Goal: Find specific page/section

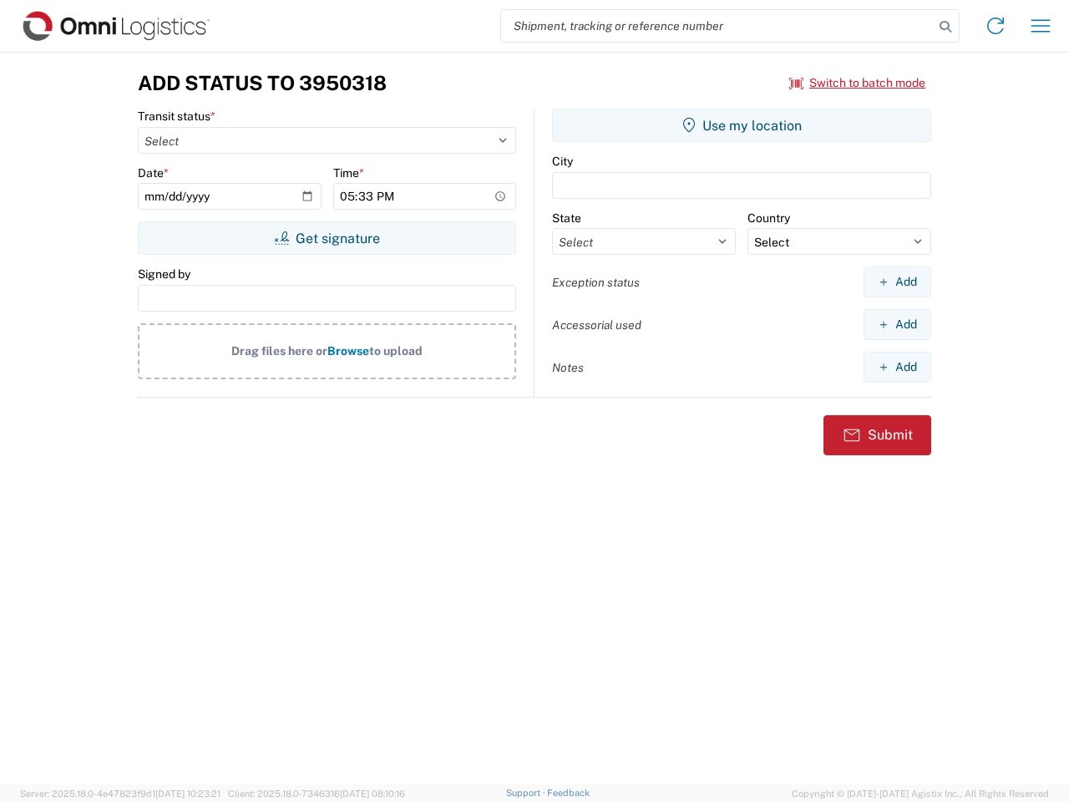
click at [718, 26] on input "search" at bounding box center [717, 26] width 433 height 32
click at [946, 27] on icon at bounding box center [945, 26] width 23 height 23
click at [996, 26] on icon at bounding box center [995, 26] width 27 height 27
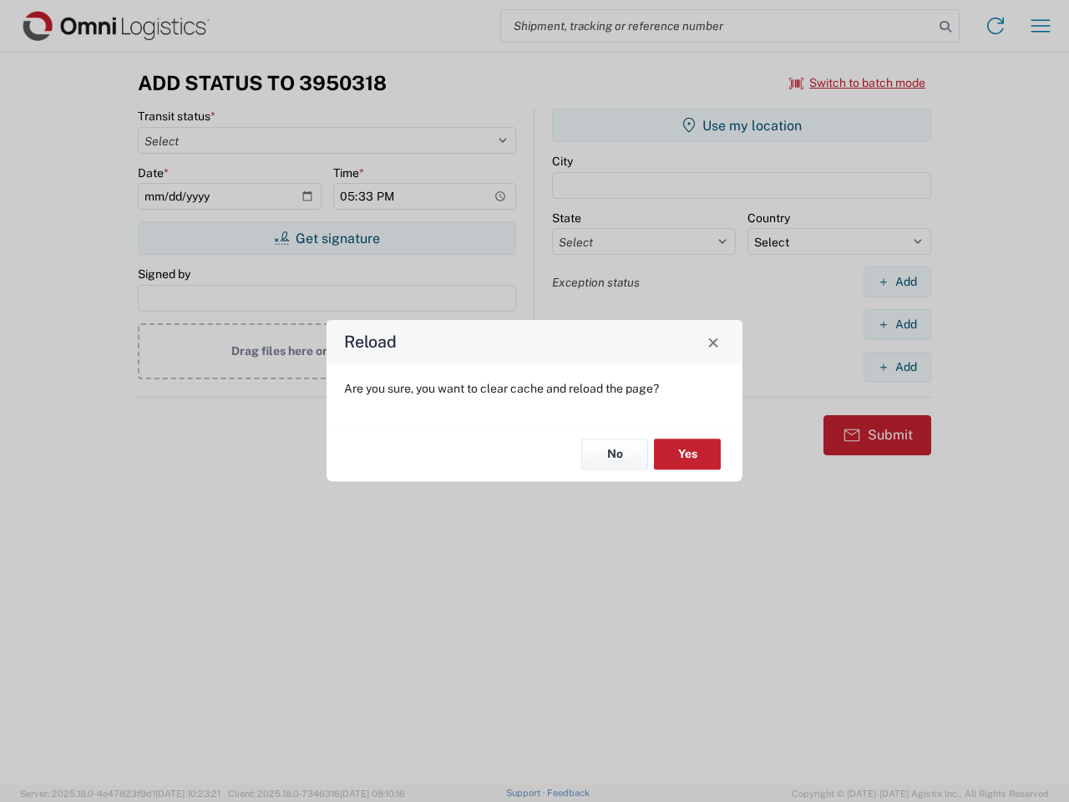
click at [858, 83] on div "Reload Are you sure, you want to clear cache and reload the page? No Yes" at bounding box center [534, 401] width 1069 height 802
click at [327, 238] on div "Reload Are you sure, you want to clear cache and reload the page? No Yes" at bounding box center [534, 401] width 1069 height 802
click at [742, 125] on div "Reload Are you sure, you want to clear cache and reload the page? No Yes" at bounding box center [534, 401] width 1069 height 802
click at [897, 282] on div "Reload Are you sure, you want to clear cache and reload the page? No Yes" at bounding box center [534, 401] width 1069 height 802
click at [897, 324] on div "Reload Are you sure, you want to clear cache and reload the page? No Yes" at bounding box center [534, 401] width 1069 height 802
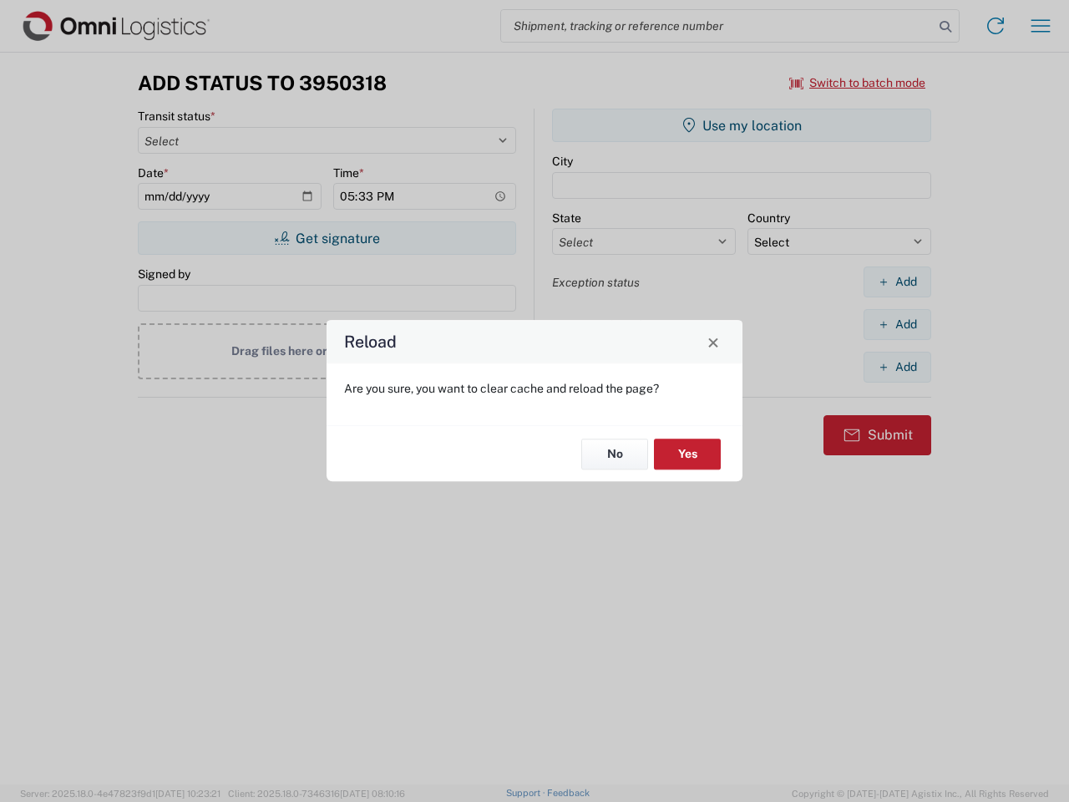
click at [897, 367] on div "Reload Are you sure, you want to clear cache and reload the page? No Yes" at bounding box center [534, 401] width 1069 height 802
